Goal: Task Accomplishment & Management: Manage account settings

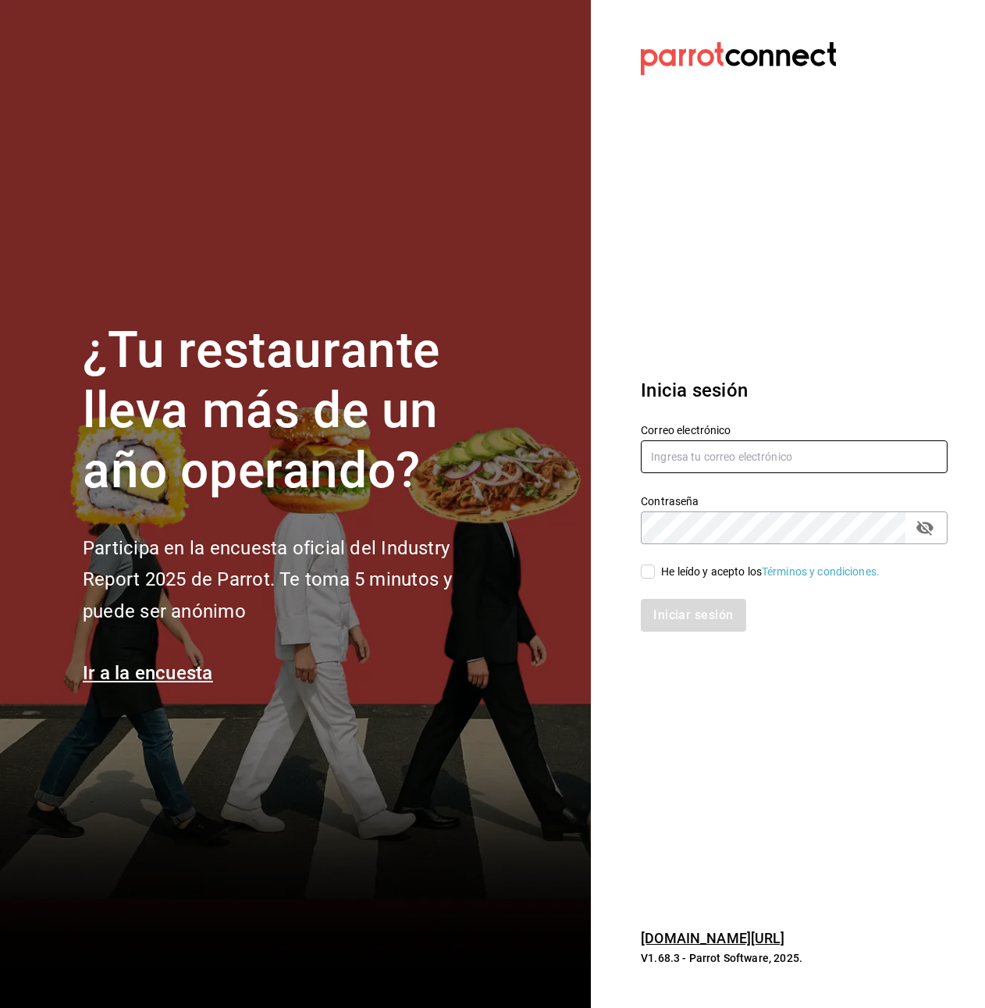
click at [735, 443] on input "text" at bounding box center [794, 456] width 307 height 33
type input "[EMAIL_ADDRESS][DOMAIN_NAME]"
click at [717, 571] on div "He leído y acepto los Términos y condiciones." at bounding box center [770, 572] width 219 height 16
click at [655, 571] on input "He leído y acepto los Términos y condiciones." at bounding box center [648, 571] width 14 height 14
checkbox input "true"
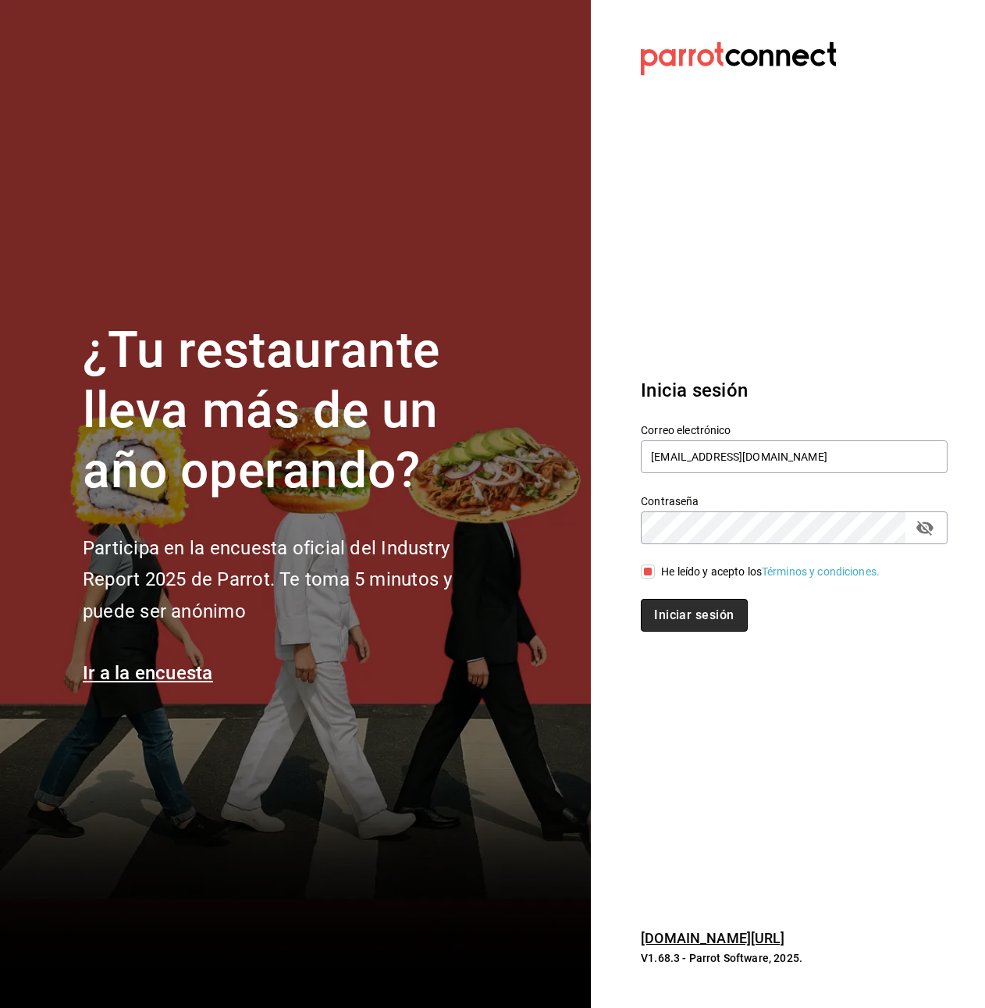
click at [725, 612] on button "Iniciar sesión" at bounding box center [694, 615] width 106 height 33
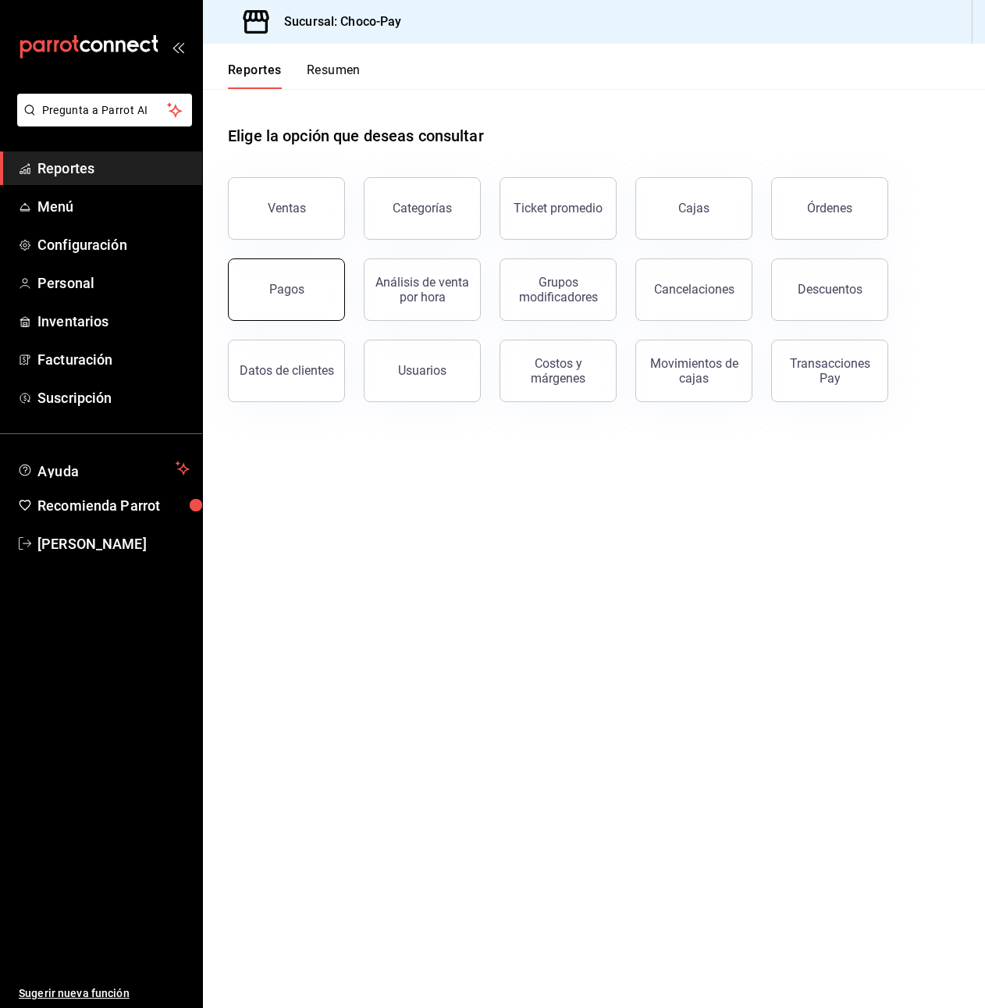
click at [278, 294] on div "Pagos" at bounding box center [286, 289] width 35 height 15
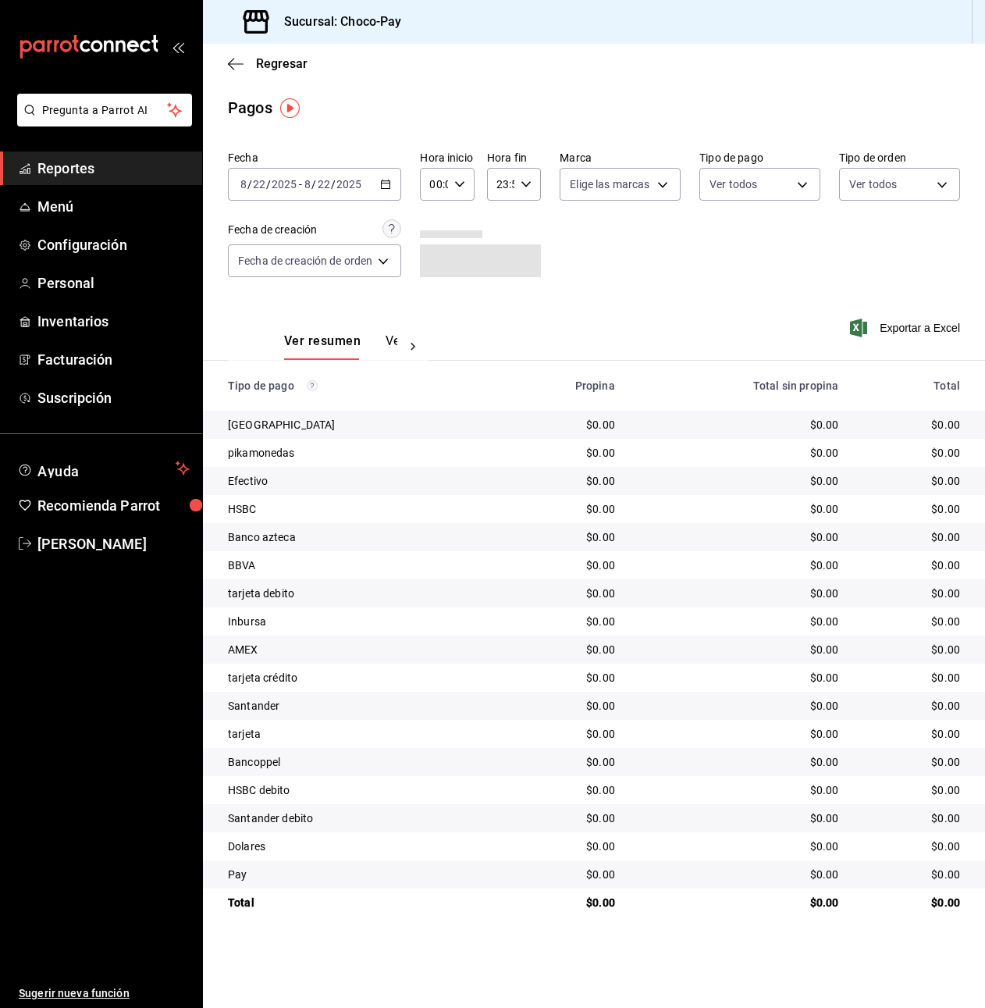
click at [394, 342] on button "Ver pagos" at bounding box center [415, 346] width 59 height 27
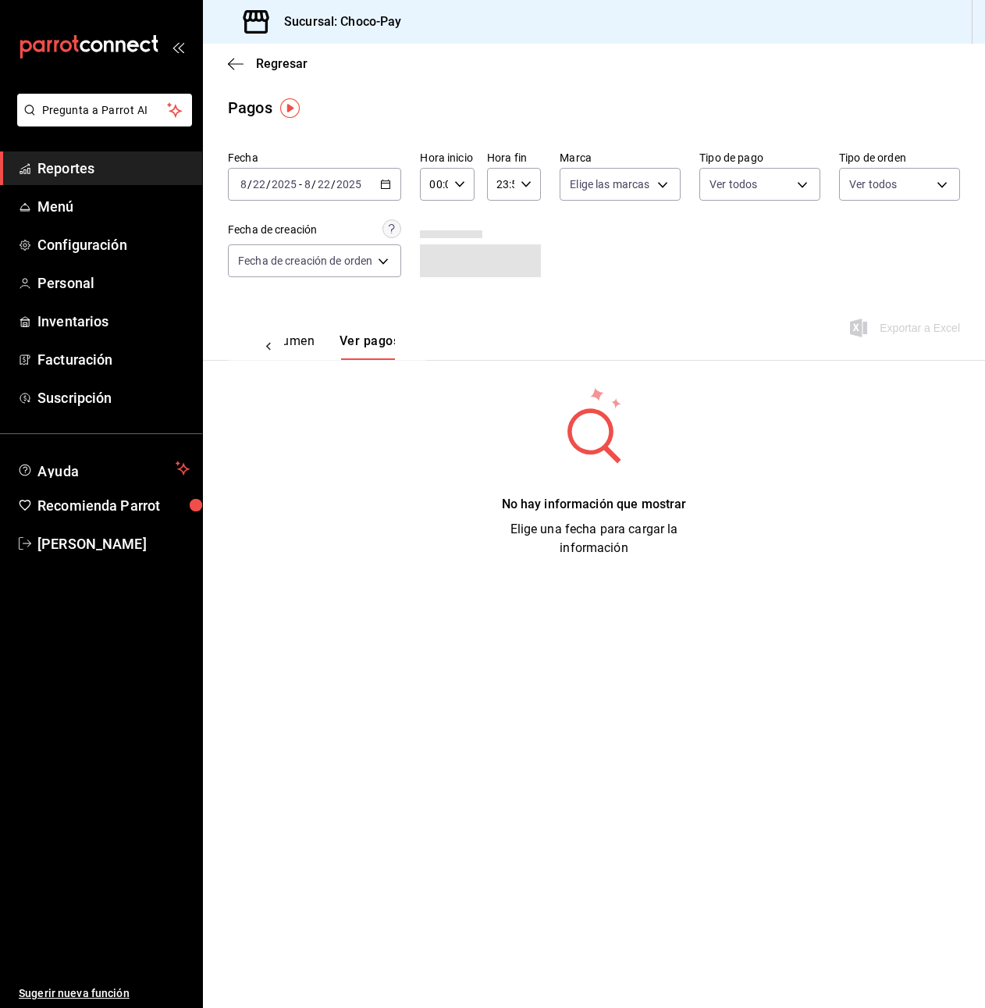
scroll to position [0, 46]
click at [178, 49] on icon "open_drawer_menu" at bounding box center [178, 47] width 12 height 12
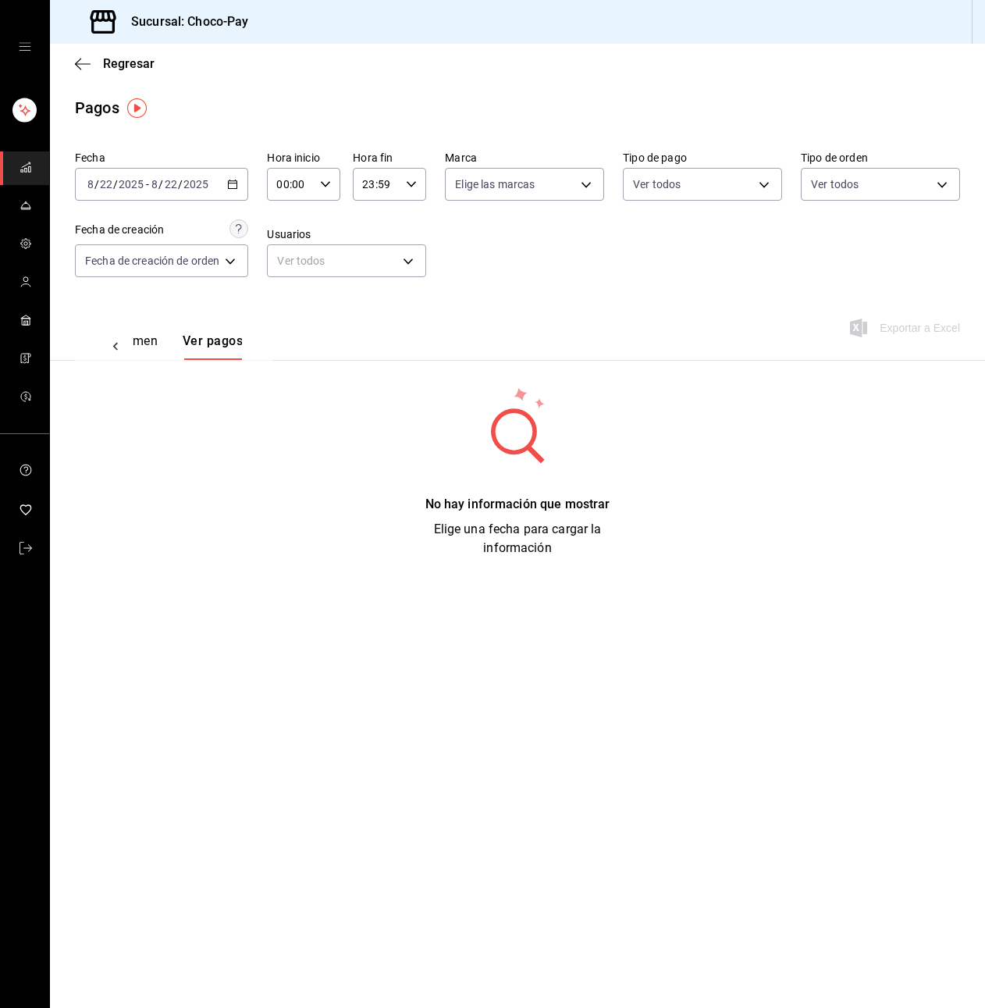
click at [229, 186] on icon "button" at bounding box center [232, 184] width 11 height 11
click at [194, 335] on span "Mes actual" at bounding box center [148, 337] width 121 height 16
click at [237, 181] on icon "button" at bounding box center [232, 184] width 11 height 11
click at [159, 308] on span "Semana actual" at bounding box center [148, 302] width 121 height 16
click at [230, 189] on icon "button" at bounding box center [232, 184] width 11 height 11
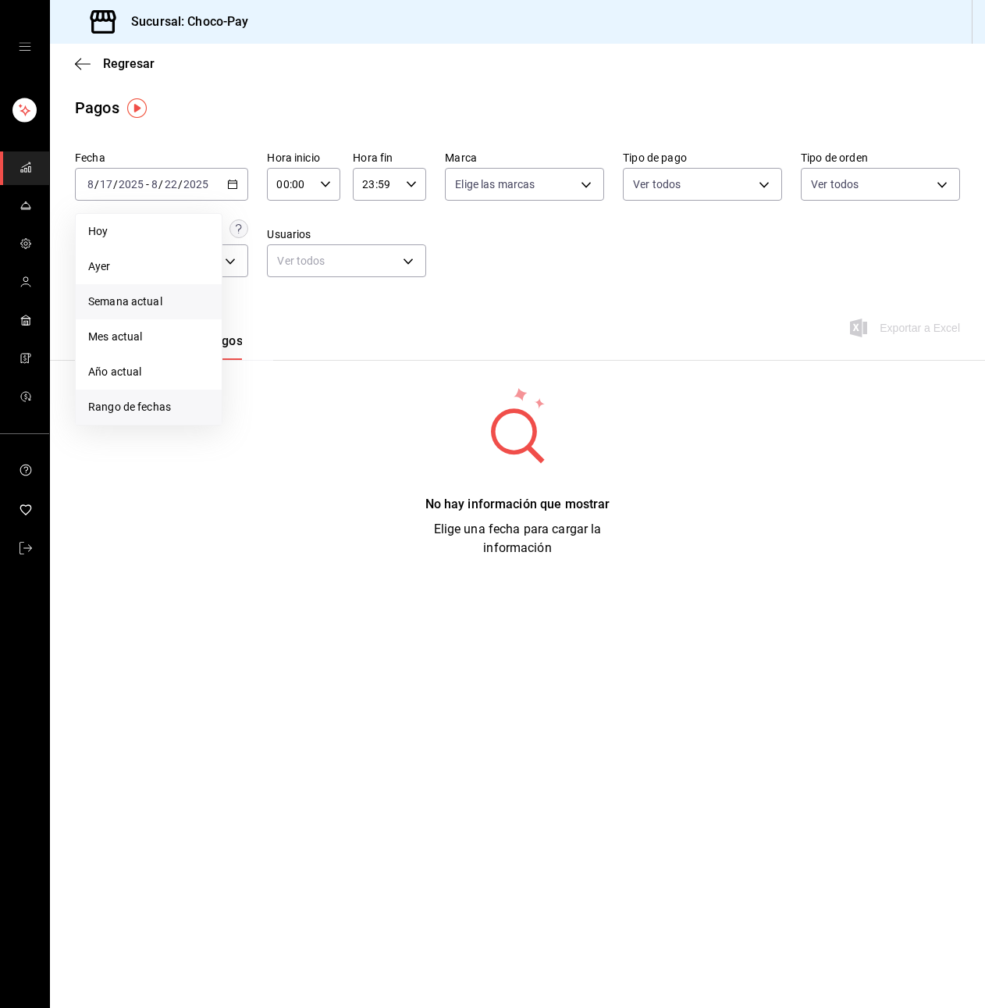
click at [175, 412] on span "Rango de fechas" at bounding box center [148, 407] width 121 height 16
click at [368, 293] on abbr "1" at bounding box center [365, 288] width 5 height 11
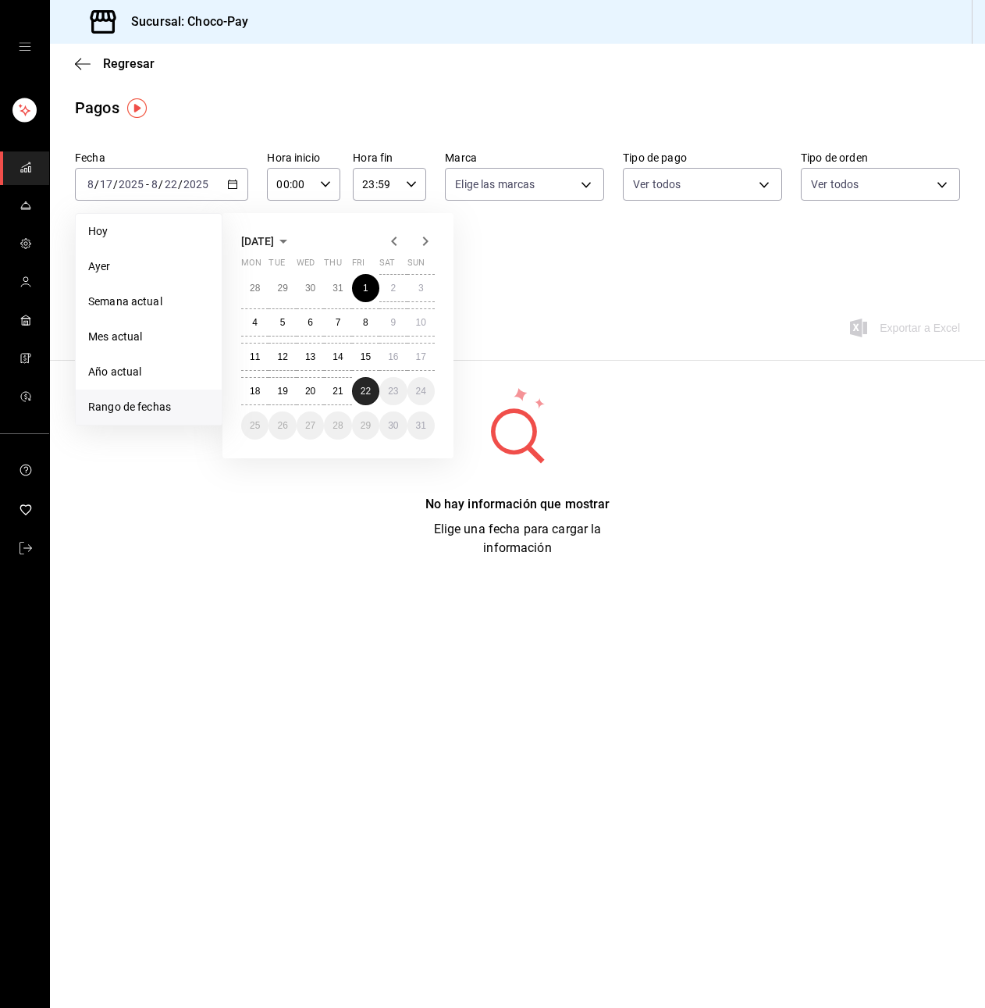
click at [366, 387] on abbr "22" at bounding box center [366, 391] width 10 height 11
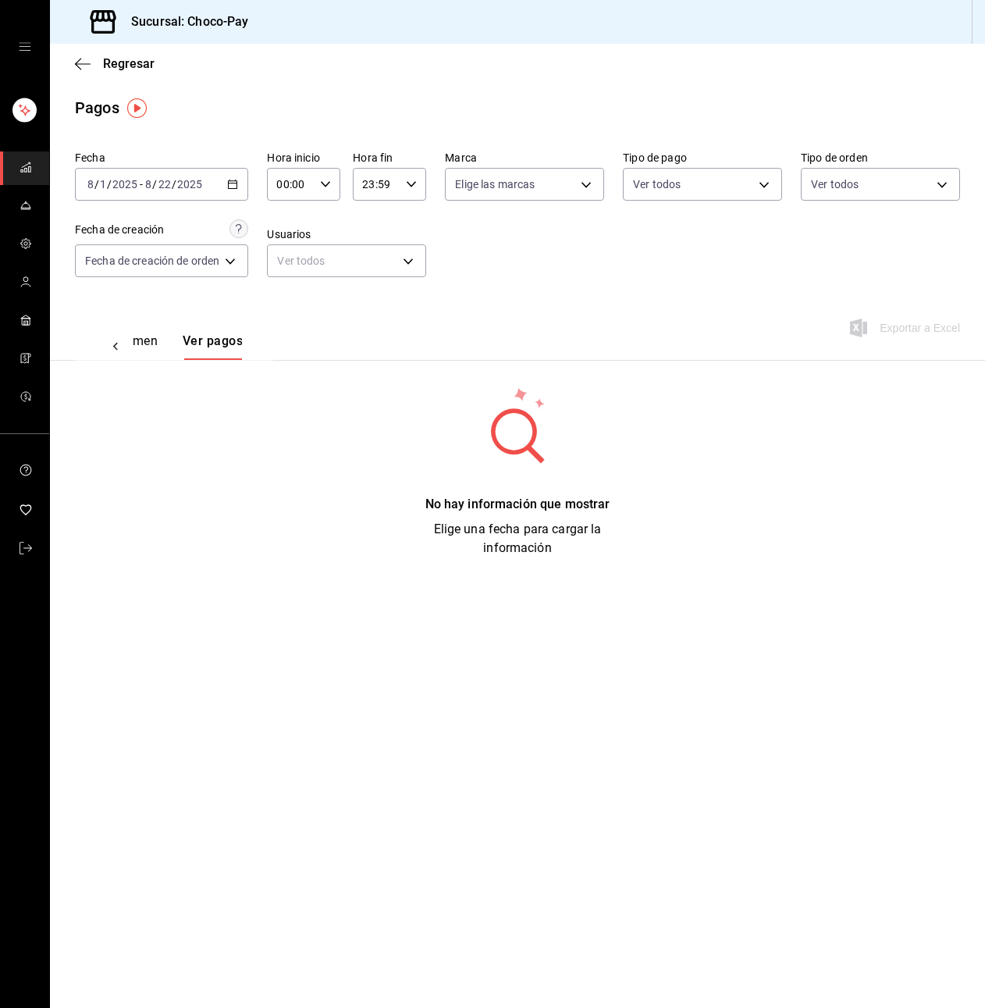
click at [226, 178] on div "2025-08-01 8 / 1 / 2025 - 2025-08-22 8 / 22 / 2025" at bounding box center [161, 184] width 173 height 33
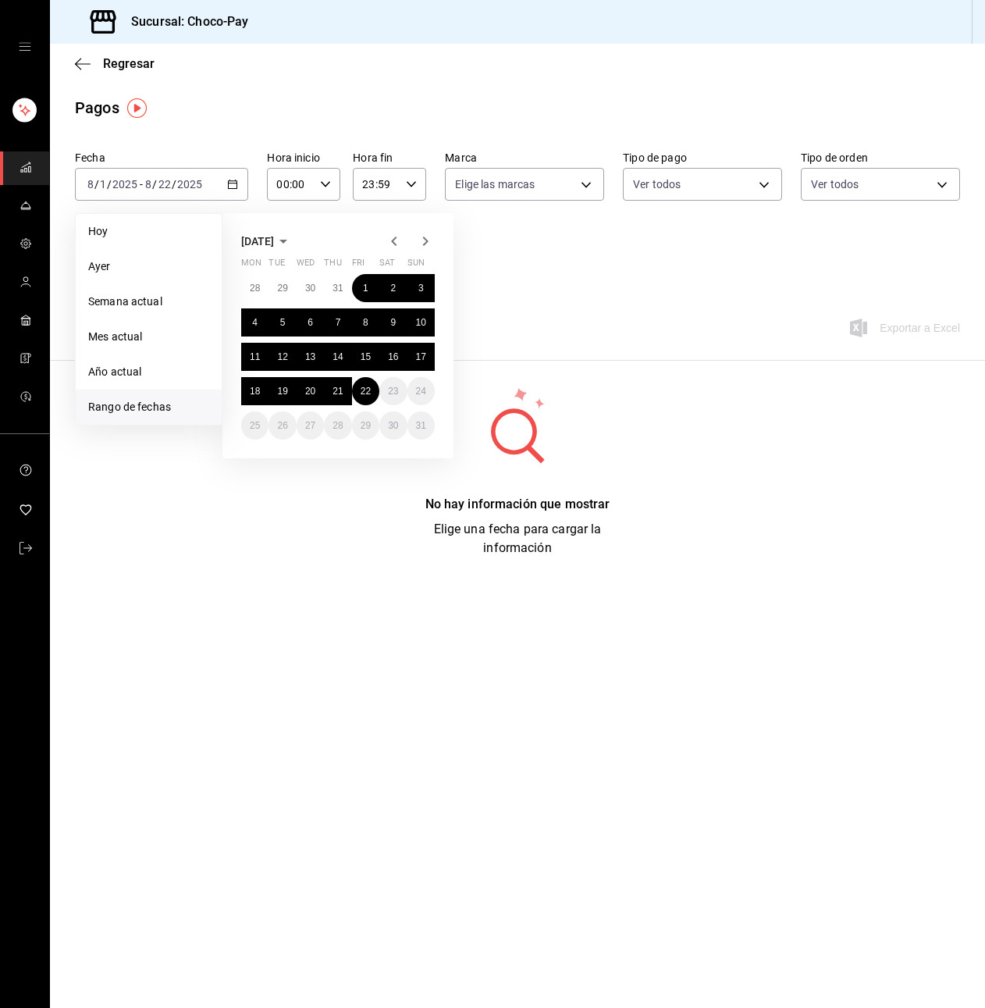
click at [392, 245] on icon "button" at bounding box center [394, 241] width 19 height 19
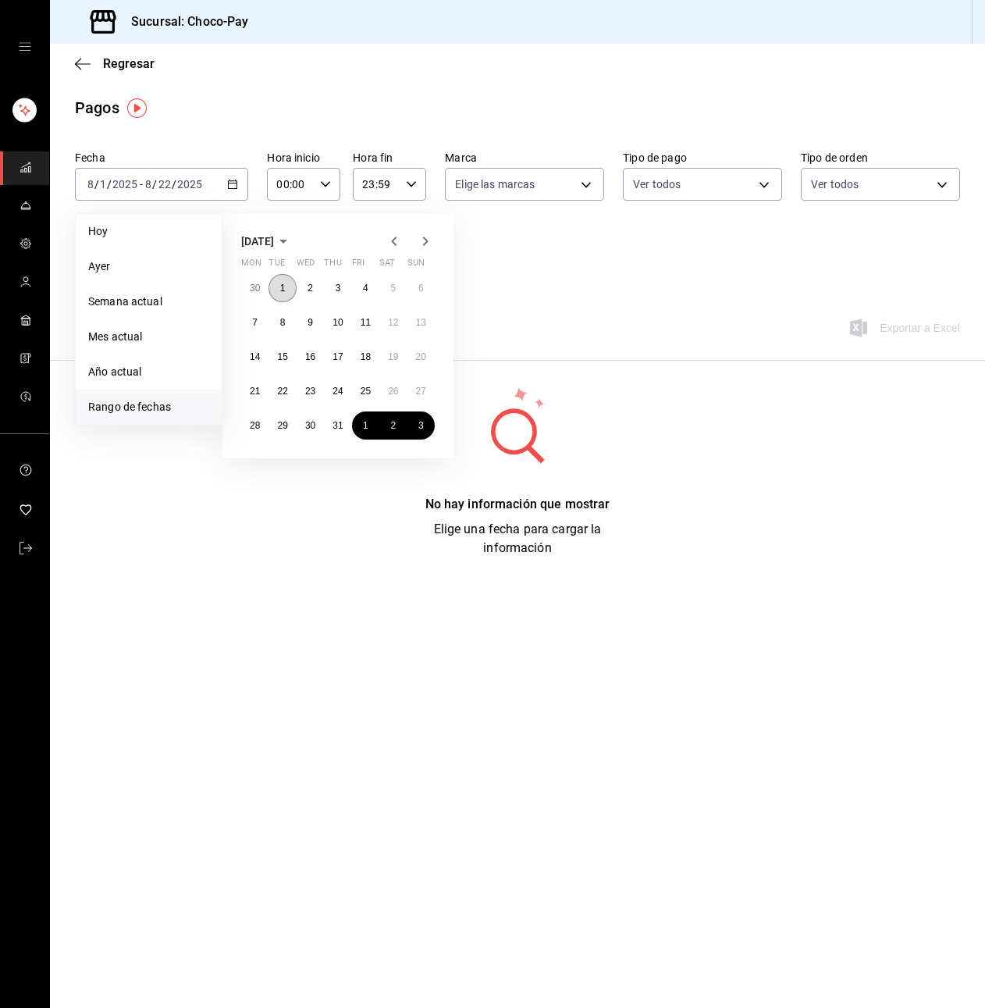
click at [282, 287] on abbr "1" at bounding box center [282, 288] width 5 height 11
click at [344, 421] on button "31" at bounding box center [337, 425] width 27 height 28
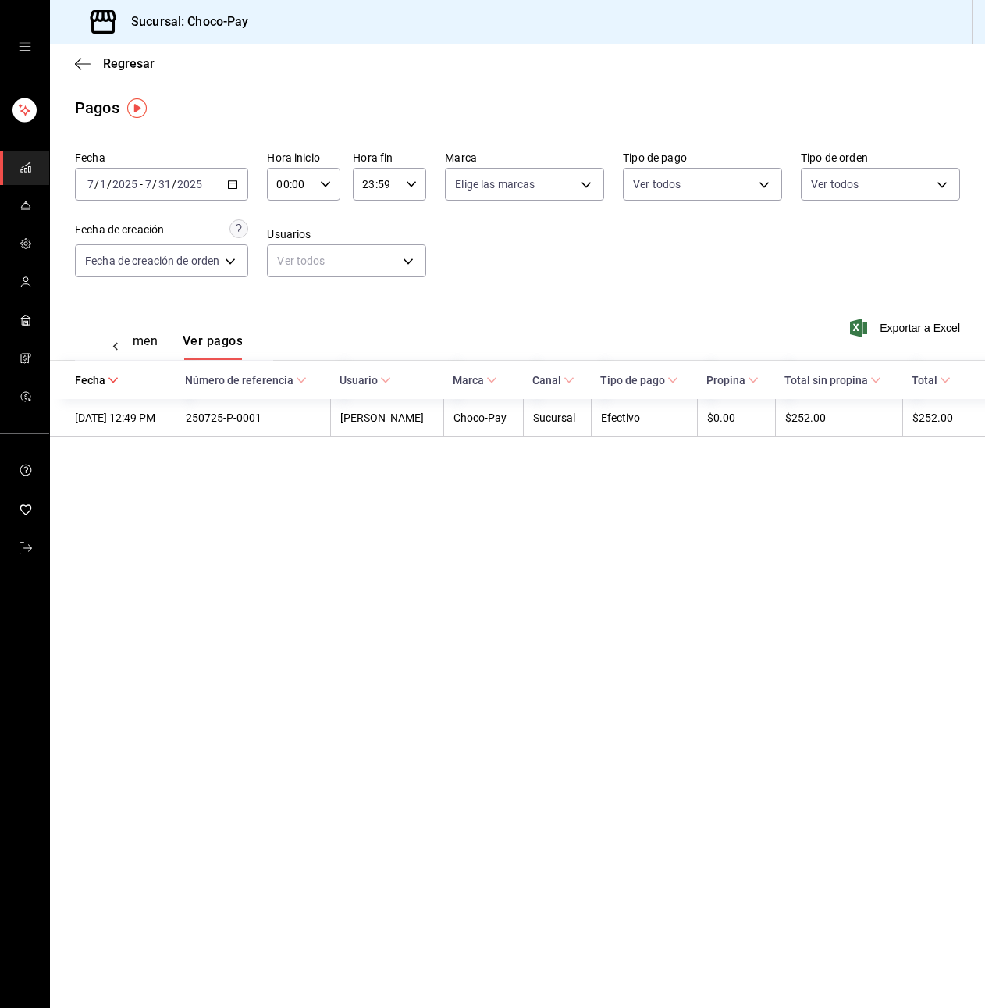
click at [30, 50] on div "mailbox folders" at bounding box center [24, 47] width 49 height 94
click at [23, 545] on icon "mailbox folders" at bounding box center [26, 548] width 12 height 12
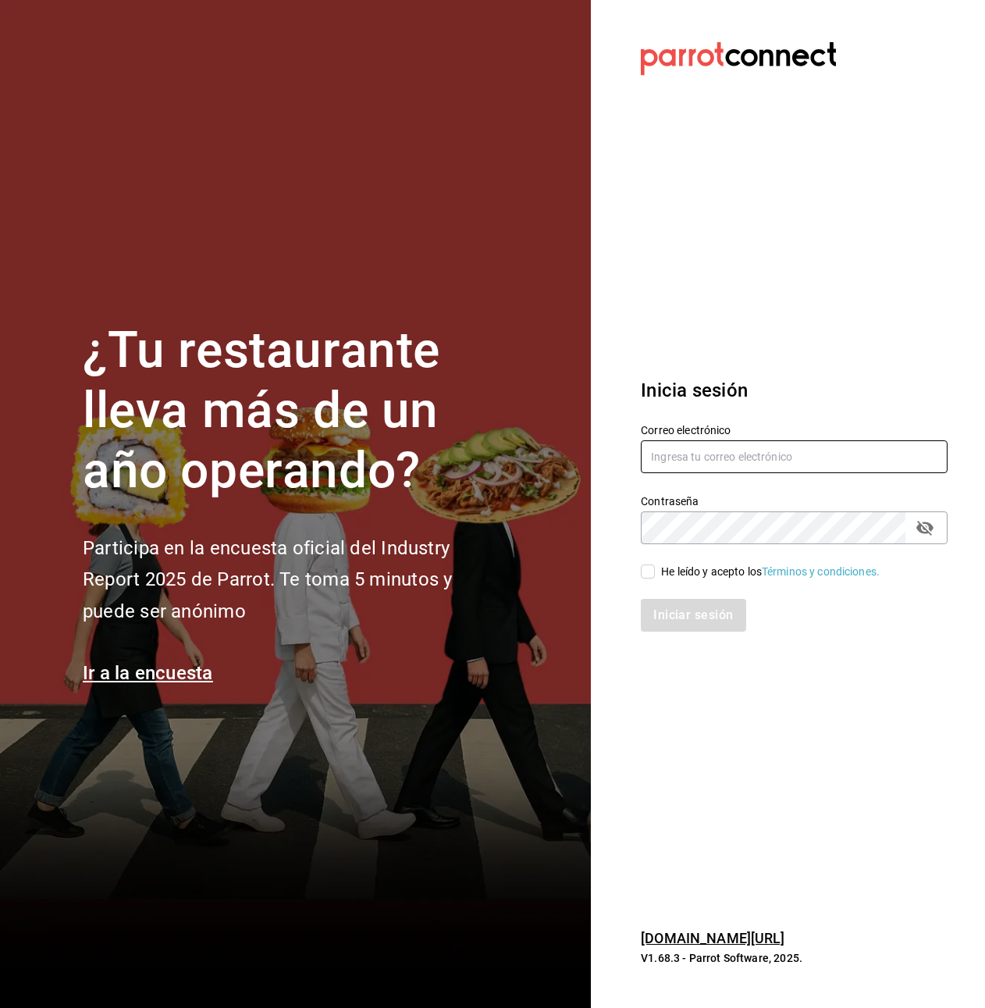
click at [760, 448] on input "text" at bounding box center [794, 456] width 307 height 33
type input "jl@parrot.rest"
click at [760, 568] on div "He leído y acepto los Términos y condiciones." at bounding box center [770, 572] width 219 height 16
click at [655, 568] on input "He leído y acepto los Términos y condiciones." at bounding box center [648, 571] width 14 height 14
checkbox input "true"
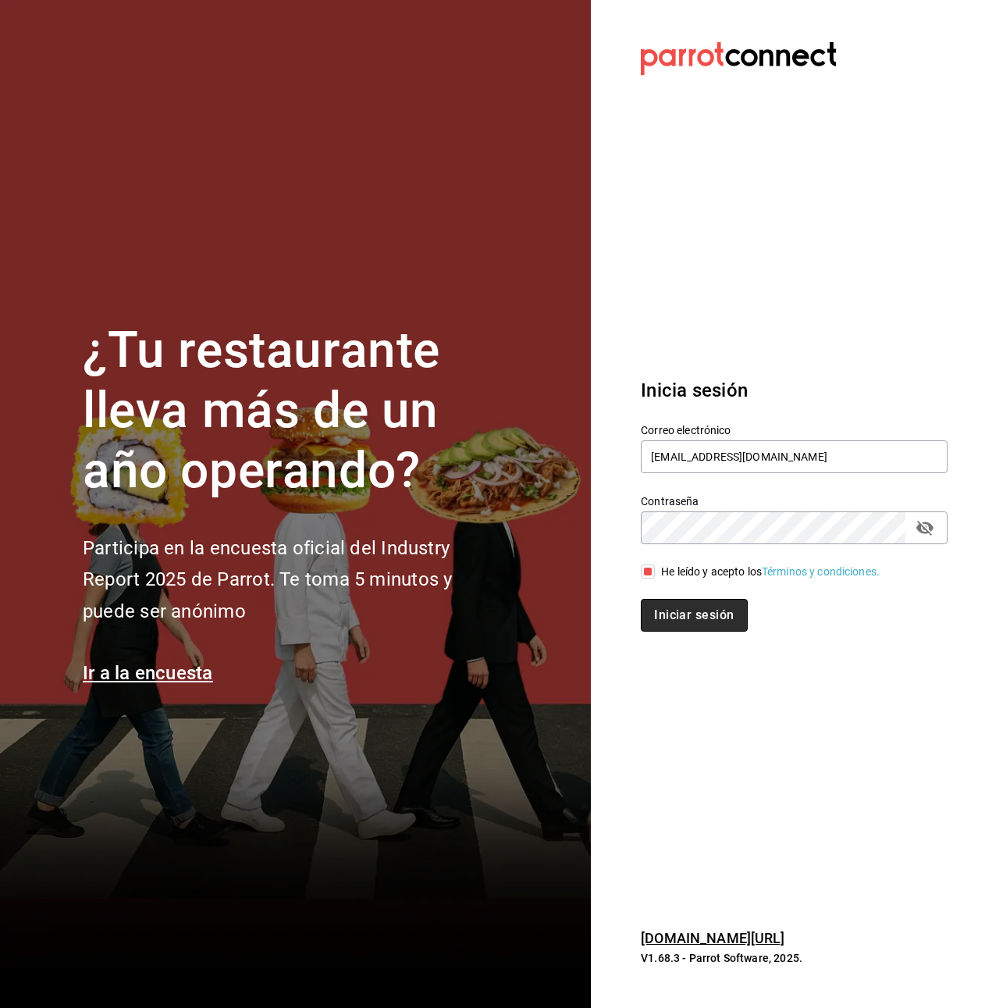
click at [726, 611] on button "Iniciar sesión" at bounding box center [694, 615] width 106 height 33
